Goal: Navigation & Orientation: Understand site structure

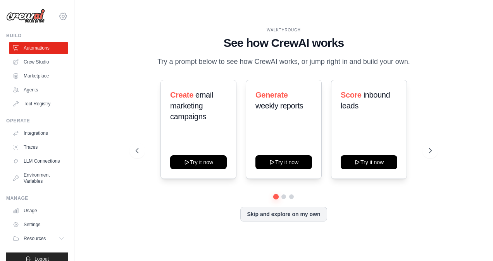
click at [59, 16] on icon at bounding box center [63, 16] width 9 height 9
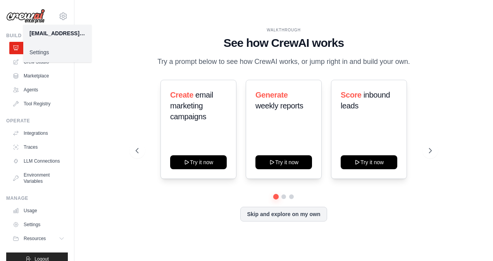
click at [38, 54] on link "Settings" at bounding box center [57, 52] width 68 height 14
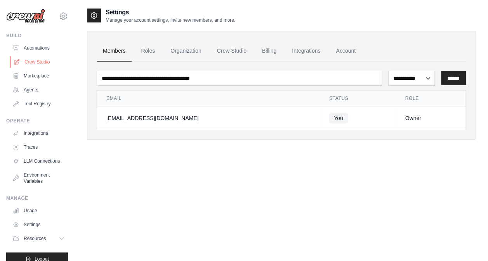
click at [38, 62] on link "Crew Studio" at bounding box center [39, 62] width 59 height 12
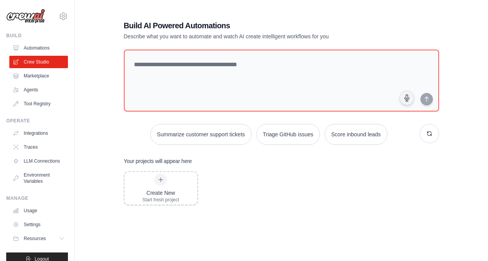
click at [39, 134] on link "Integrations" at bounding box center [38, 133] width 59 height 12
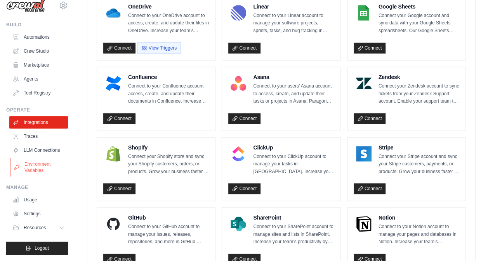
scroll to position [470, 0]
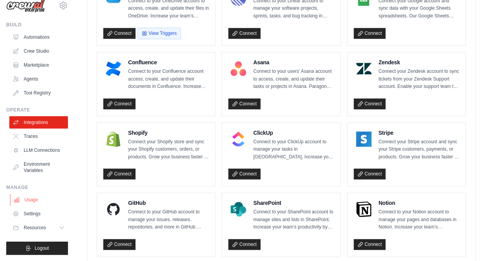
click at [29, 202] on link "Usage" at bounding box center [39, 200] width 59 height 12
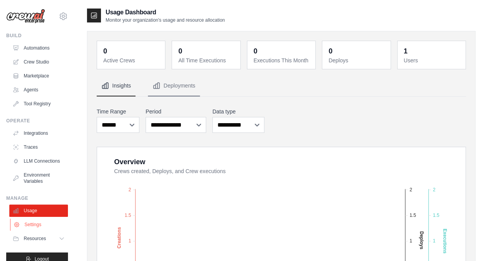
click at [37, 231] on link "Settings" at bounding box center [39, 225] width 59 height 12
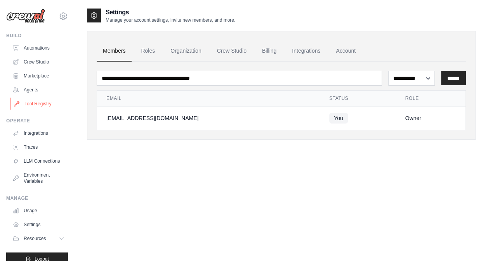
click at [42, 104] on link "Tool Registry" at bounding box center [39, 104] width 59 height 12
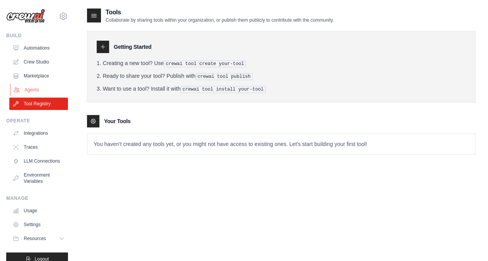
click at [31, 92] on link "Agents" at bounding box center [39, 90] width 59 height 12
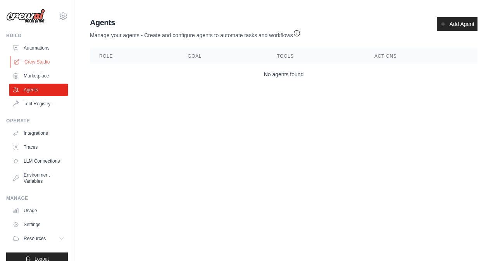
click at [38, 64] on link "Crew Studio" at bounding box center [39, 62] width 59 height 12
